Goal: Task Accomplishment & Management: Use online tool/utility

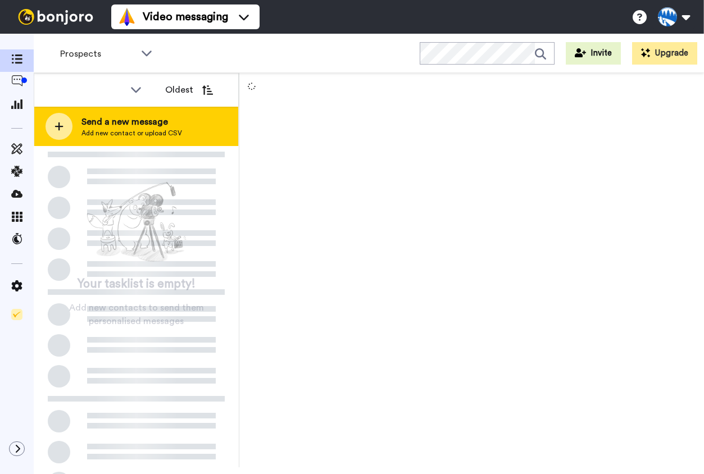
click at [53, 119] on div at bounding box center [59, 126] width 27 height 27
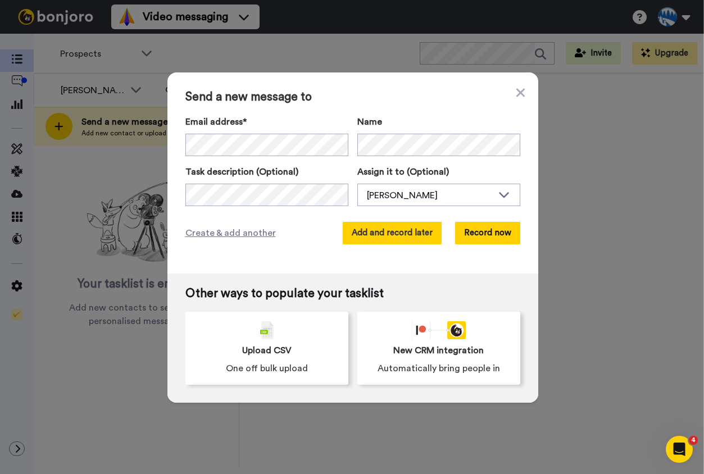
click at [391, 236] on button "Add and record later" at bounding box center [392, 233] width 99 height 22
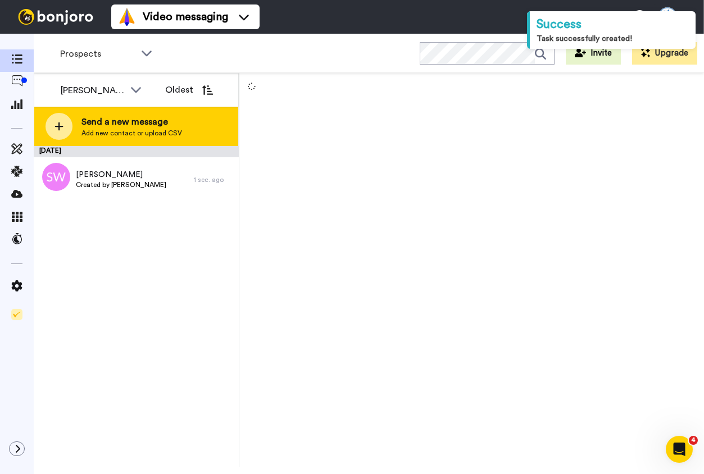
click at [57, 129] on icon at bounding box center [59, 126] width 9 height 10
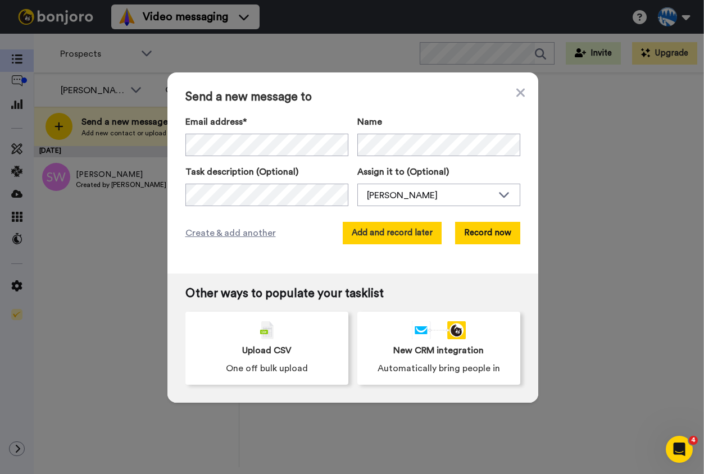
click at [404, 229] on button "Add and record later" at bounding box center [392, 233] width 99 height 22
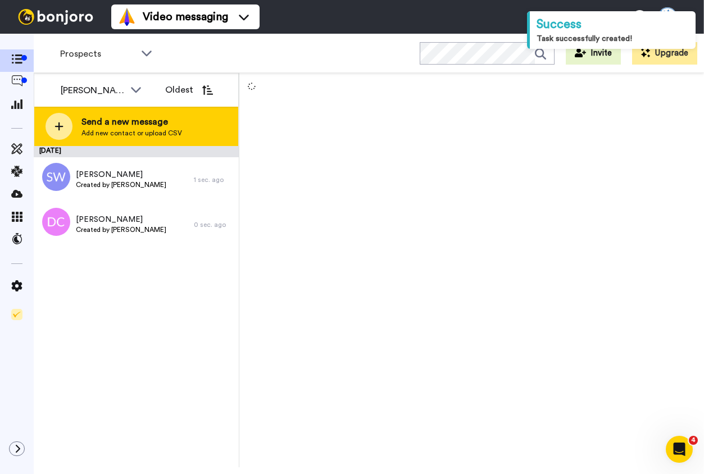
click at [58, 129] on icon at bounding box center [59, 127] width 8 height 8
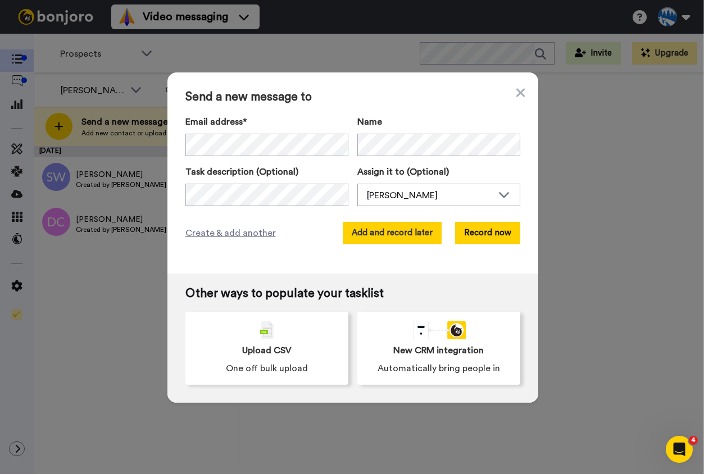
click at [387, 232] on button "Add and record later" at bounding box center [392, 233] width 99 height 22
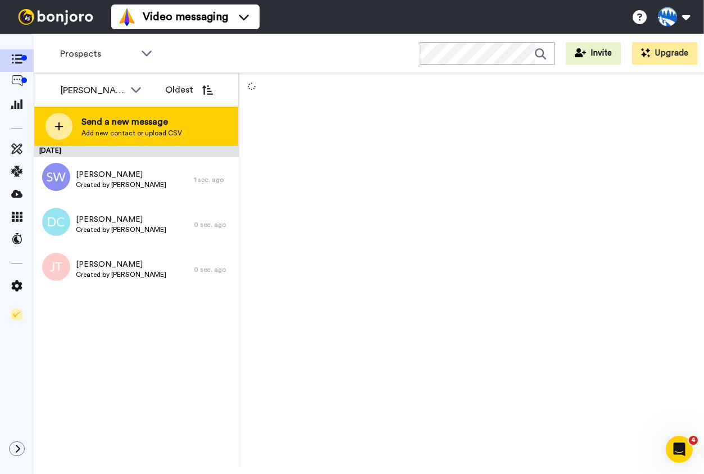
click at [65, 129] on div at bounding box center [59, 126] width 27 height 27
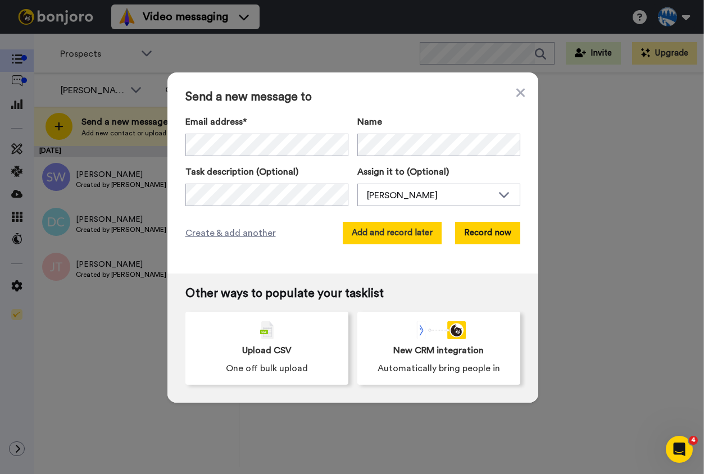
click at [411, 235] on button "Add and record later" at bounding box center [392, 233] width 99 height 22
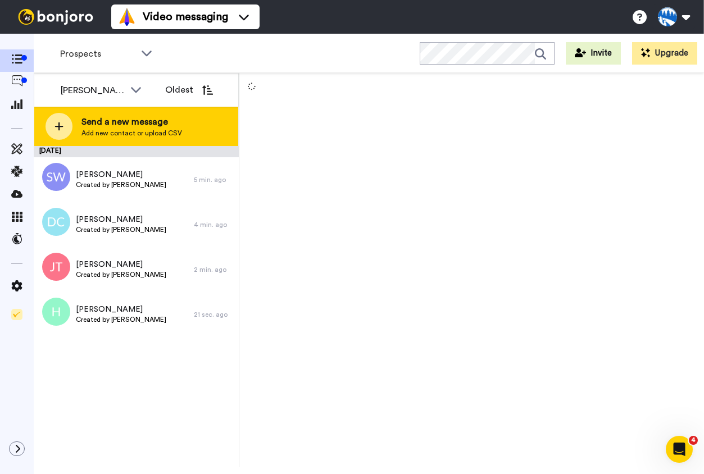
click at [47, 124] on div at bounding box center [59, 126] width 27 height 27
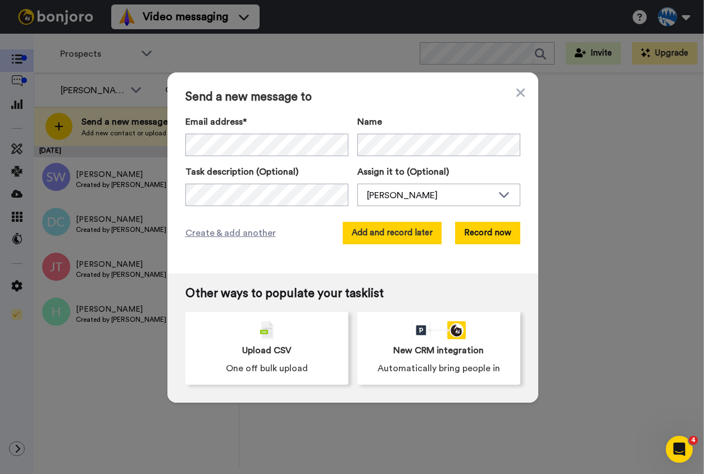
click at [412, 238] on button "Add and record later" at bounding box center [392, 233] width 99 height 22
